Goal: Task Accomplishment & Management: Use online tool/utility

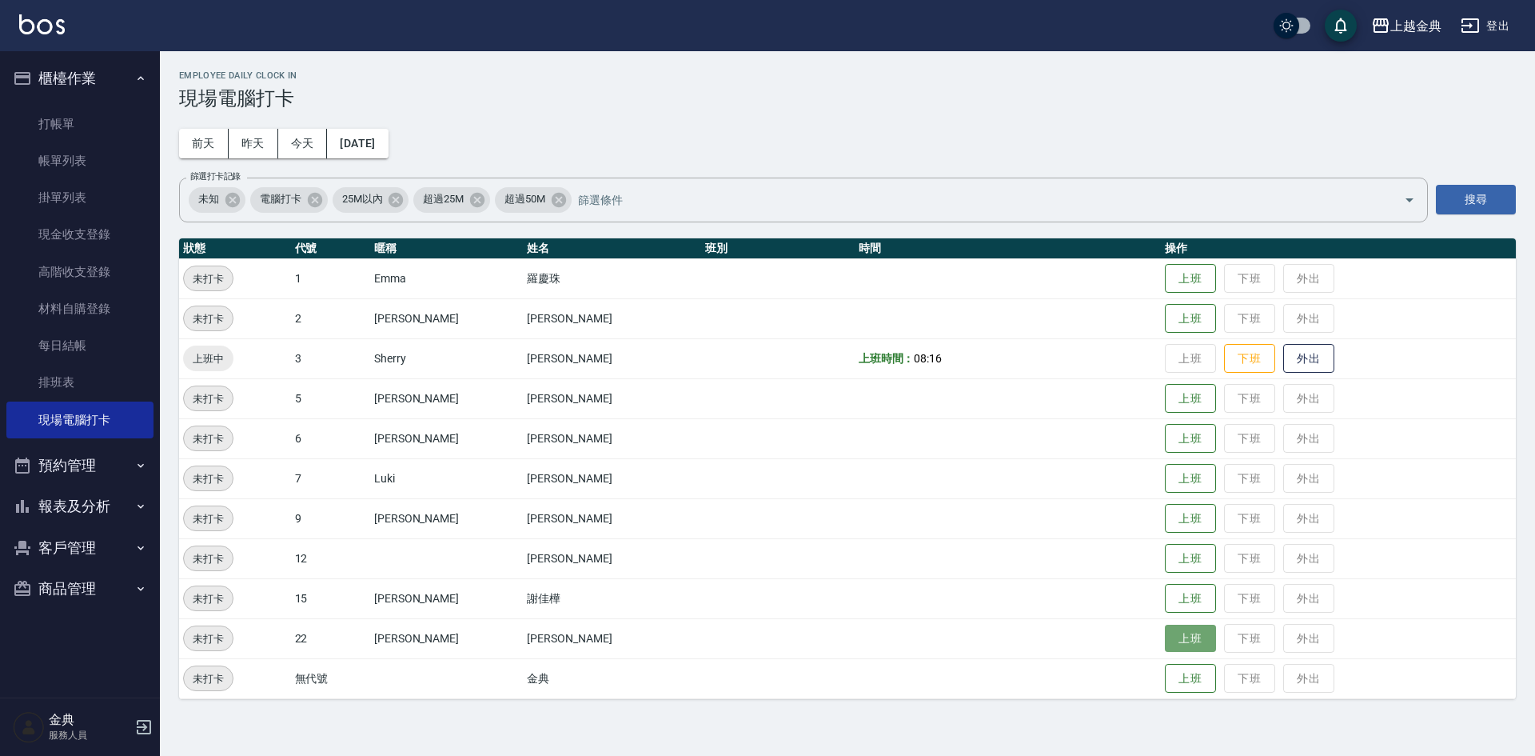
click at [1165, 645] on button "上班" at bounding box center [1190, 639] width 51 height 28
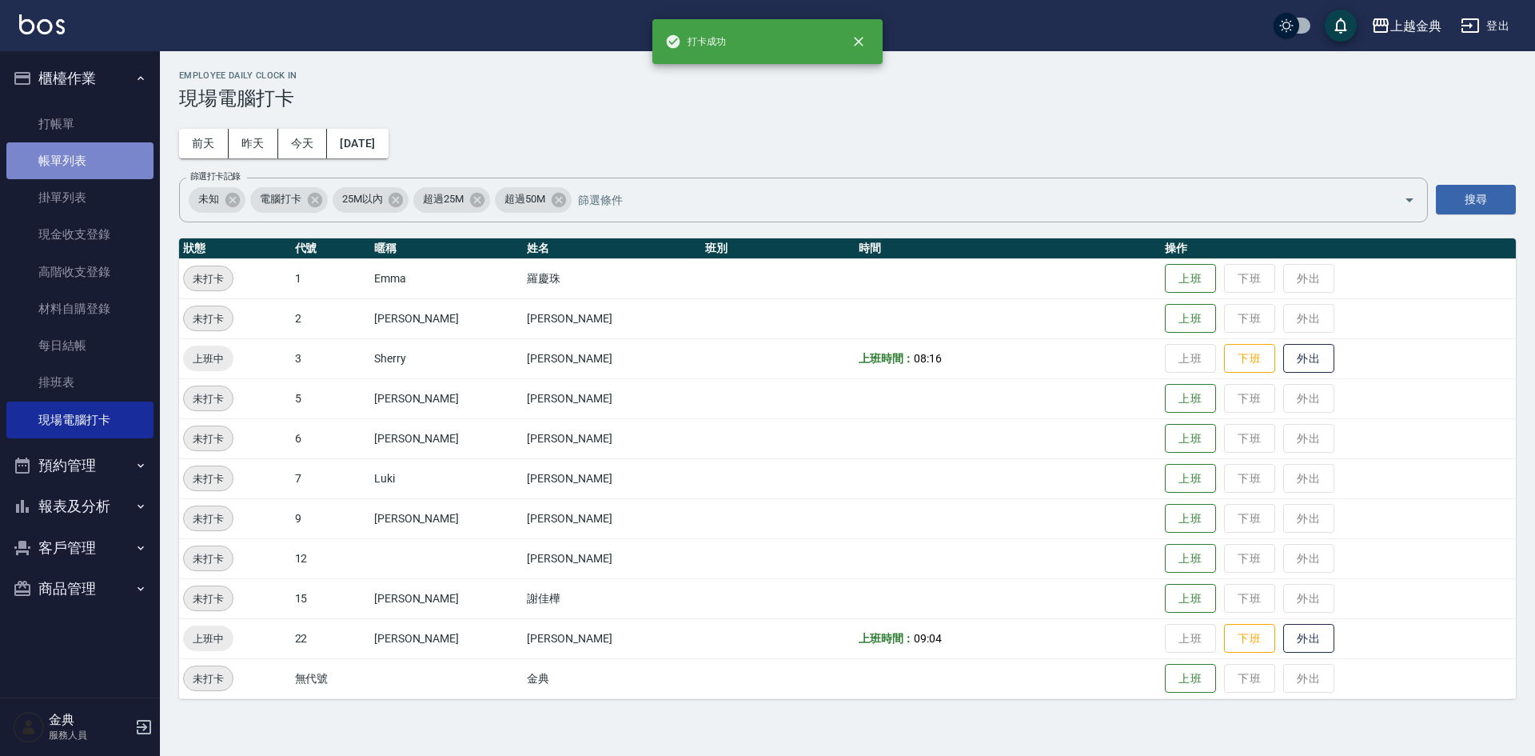
click at [78, 164] on link "帳單列表" at bounding box center [79, 160] width 147 height 37
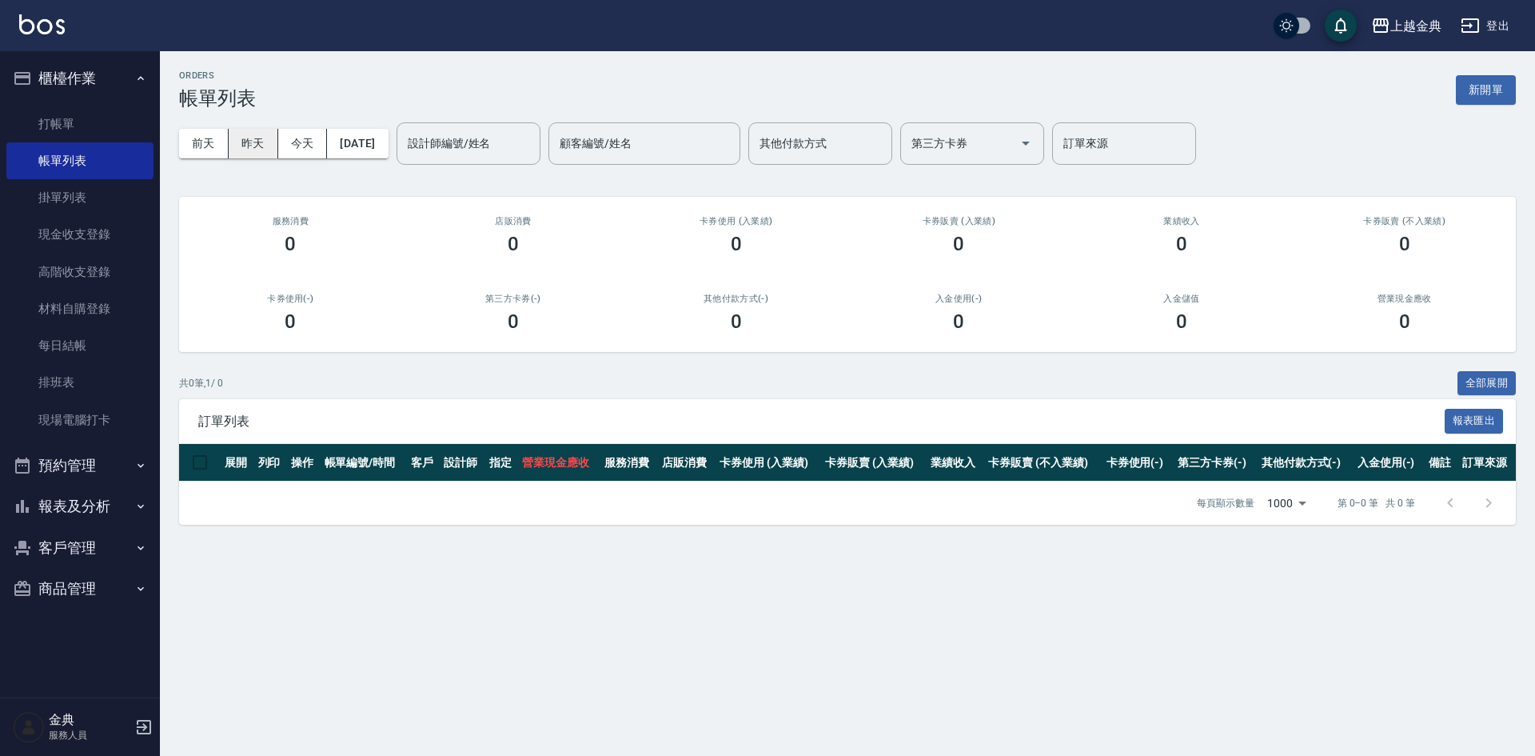
click at [262, 146] on button "昨天" at bounding box center [254, 144] width 50 height 30
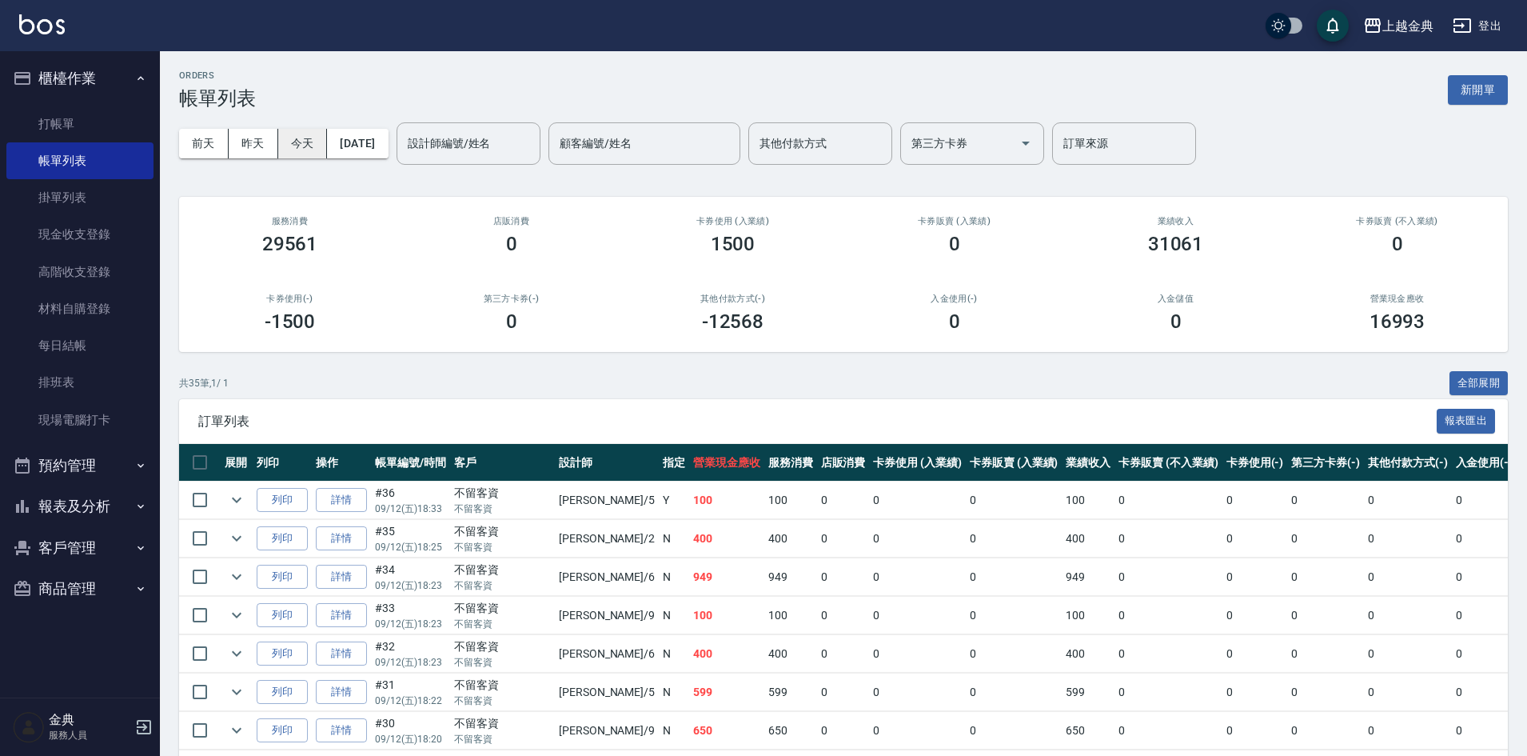
click at [292, 142] on button "今天" at bounding box center [303, 144] width 50 height 30
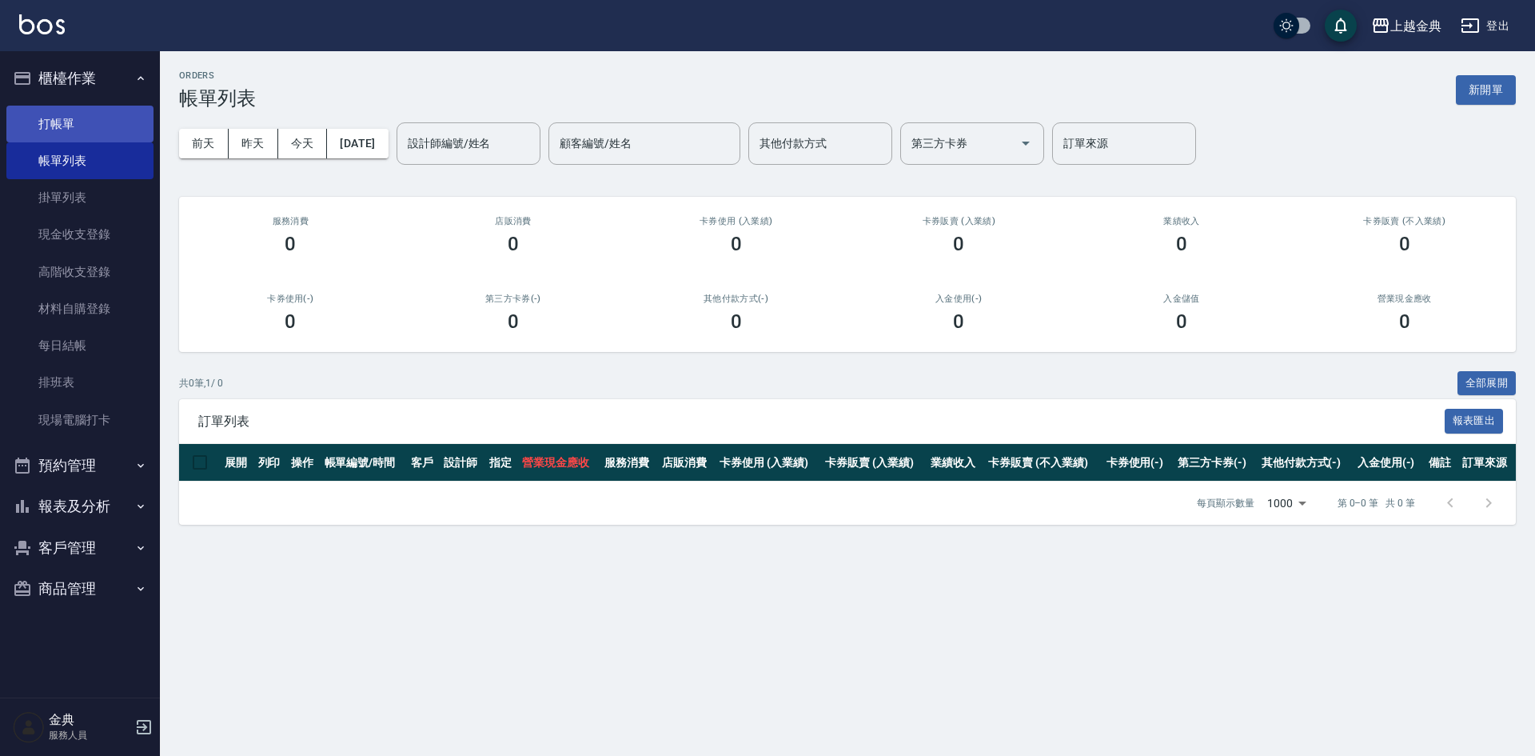
click at [64, 133] on link "打帳單" at bounding box center [79, 124] width 147 height 37
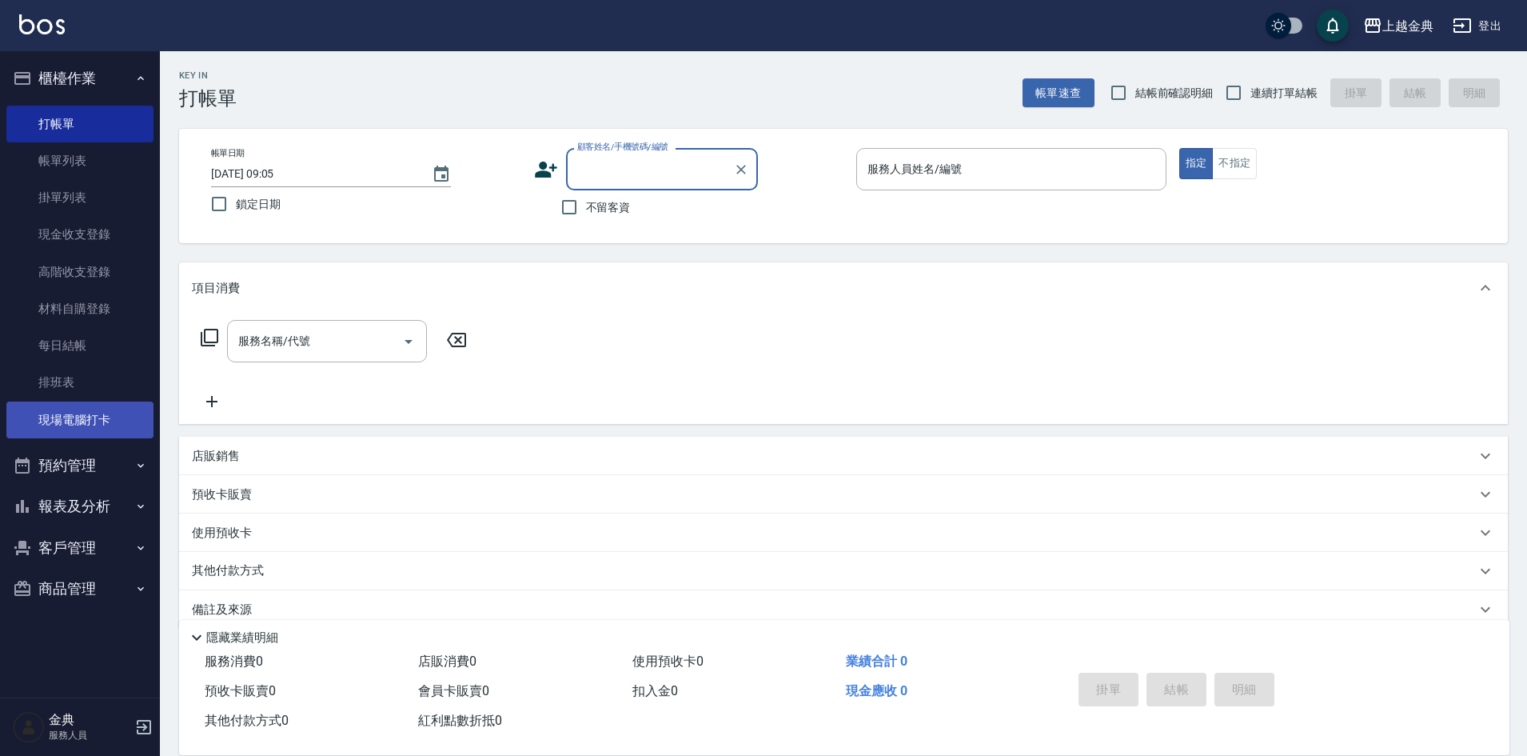
click at [68, 412] on link "現場電腦打卡" at bounding box center [79, 419] width 147 height 37
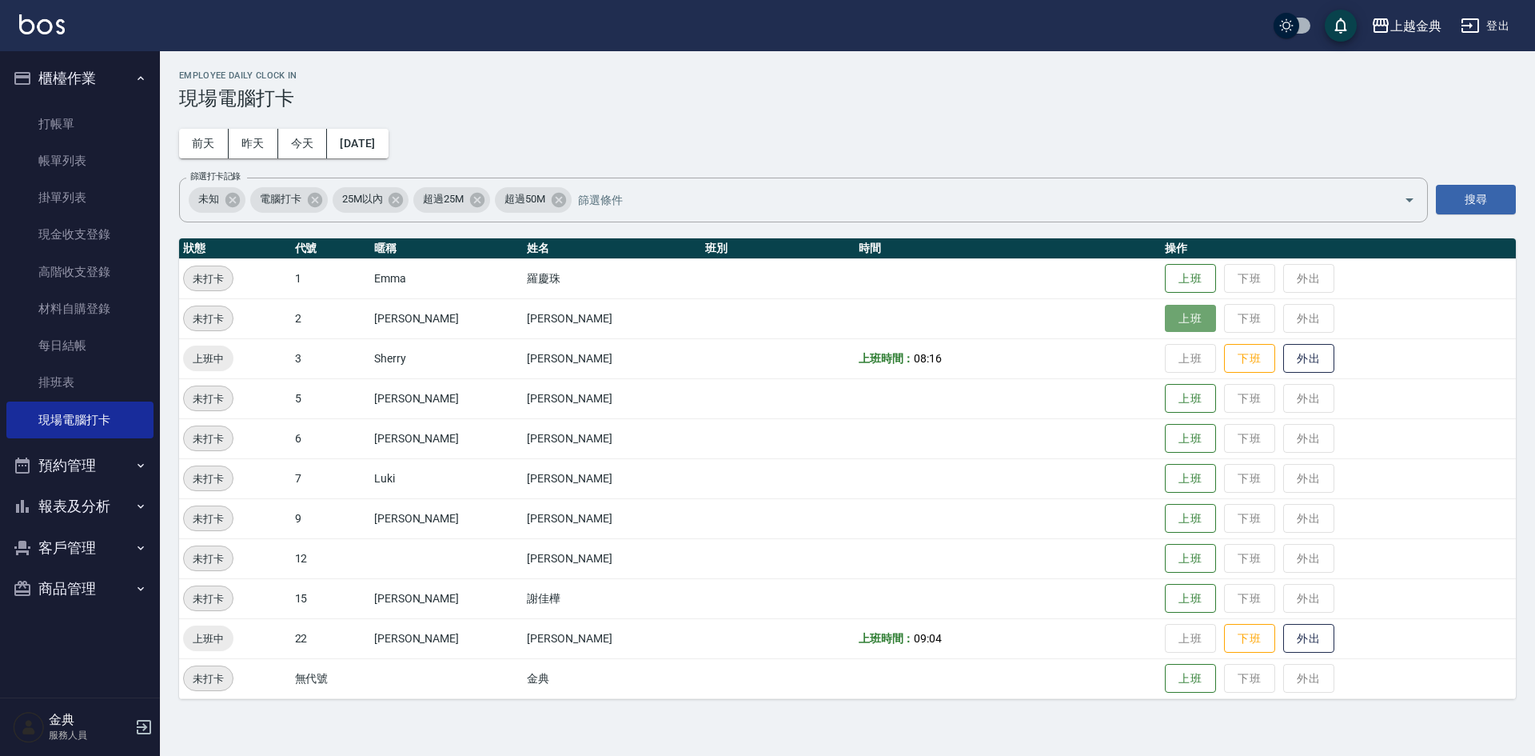
click at [1178, 318] on button "上班" at bounding box center [1190, 319] width 51 height 28
click at [1172, 400] on button "上班" at bounding box center [1190, 399] width 51 height 28
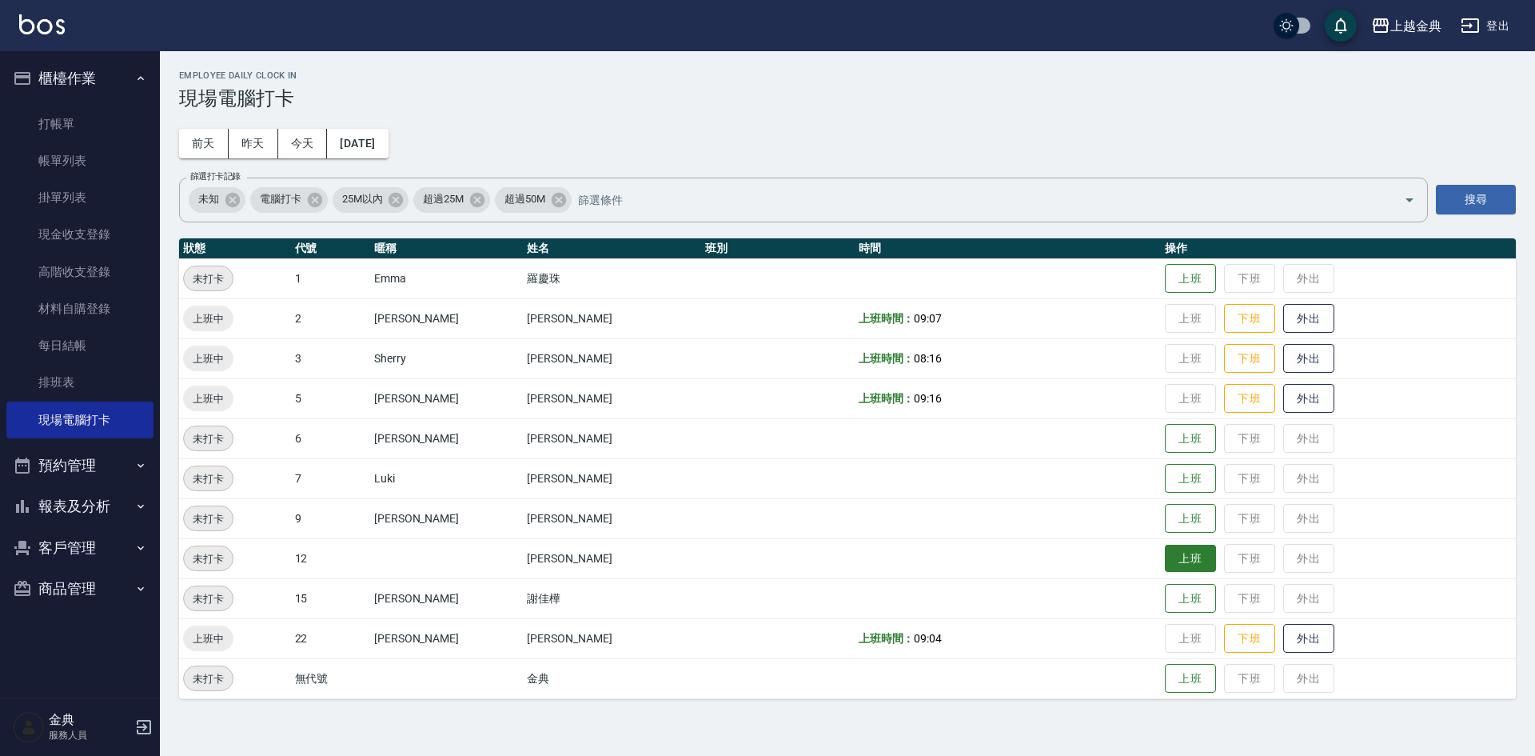
click at [1166, 559] on button "上班" at bounding box center [1190, 559] width 51 height 28
click at [1171, 469] on button "上班" at bounding box center [1190, 479] width 51 height 28
